Goal: Navigation & Orientation: Find specific page/section

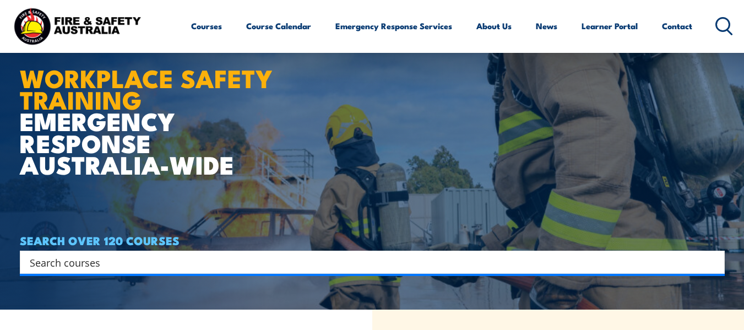
scroll to position [24, 0]
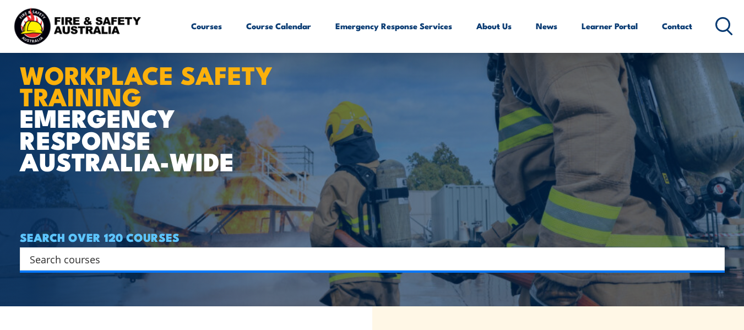
click at [324, 259] on input "Search input" at bounding box center [365, 259] width 671 height 17
type input "moranbah"
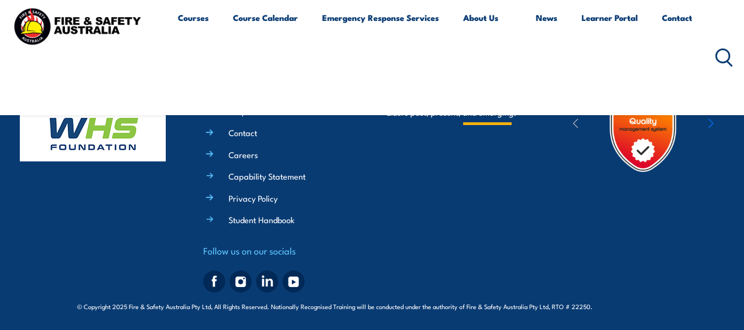
scroll to position [236, 0]
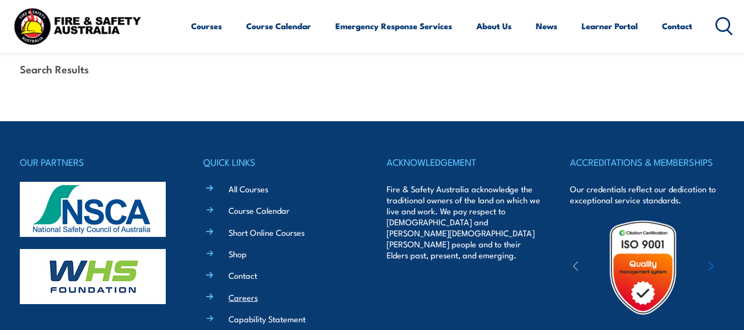
click at [242, 297] on link "Careers" at bounding box center [243, 297] width 29 height 12
